Goal: Information Seeking & Learning: Learn about a topic

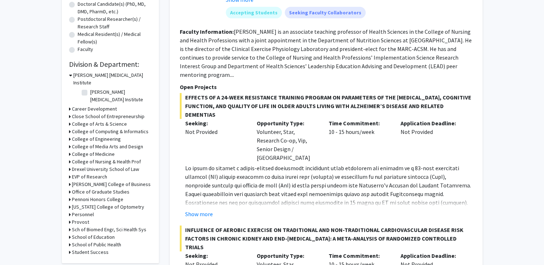
scroll to position [162, 0]
click at [94, 135] on h3 "College of Engineering" at bounding box center [96, 139] width 49 height 8
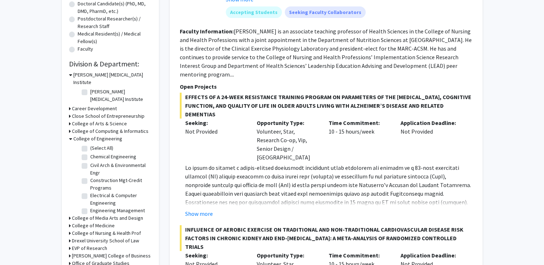
click at [90, 192] on label "Electrical & Computer Engineering" at bounding box center [120, 199] width 60 height 15
click at [90, 192] on input "Electrical & Computer Engineering" at bounding box center [92, 194] width 5 height 5
checkbox input "true"
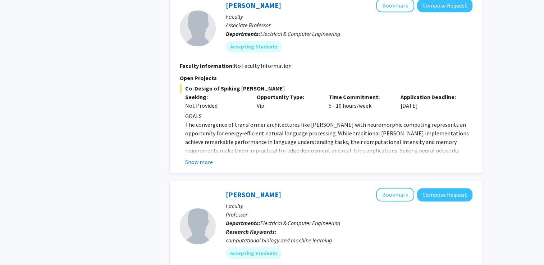
scroll to position [464, 0]
click at [205, 158] on button "Show more" at bounding box center [199, 162] width 28 height 9
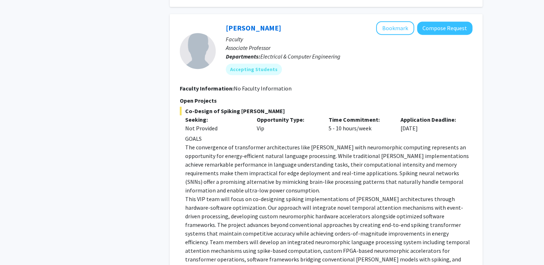
scroll to position [438, 0]
